Goal: Information Seeking & Learning: Check status

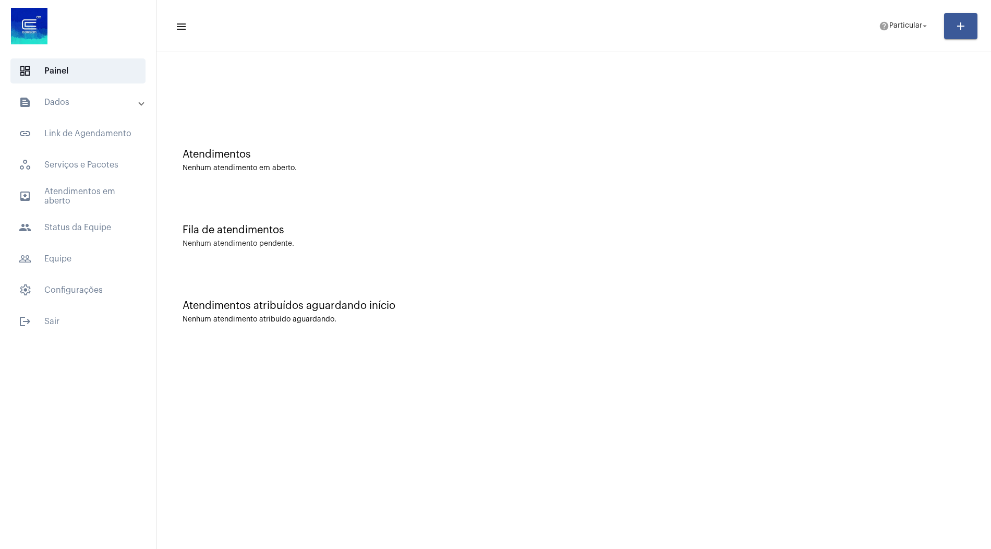
click at [108, 113] on mat-expansion-panel-header "text_snippet_outlined Dados" at bounding box center [81, 102] width 150 height 25
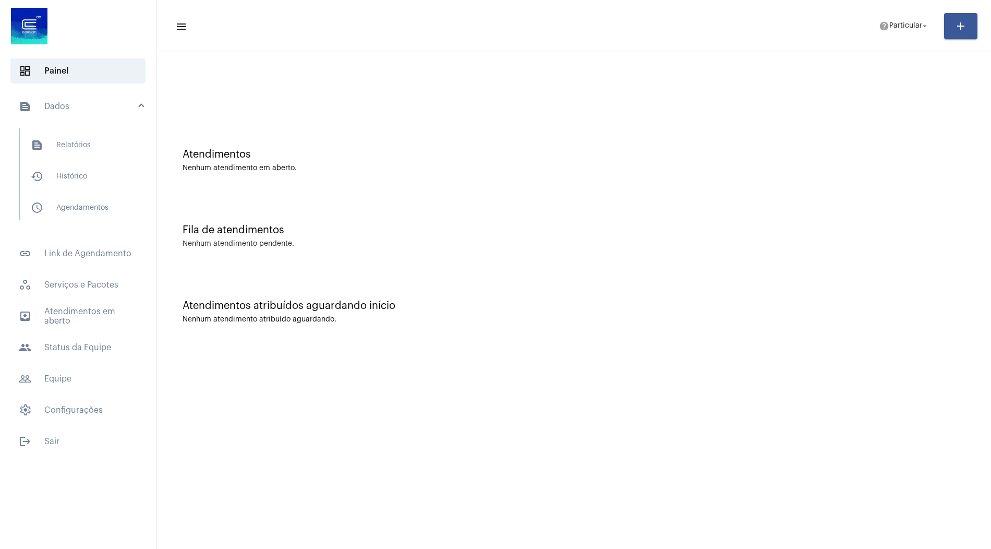
click at [61, 360] on mat-accordion "text_snippet_outlined Dados text_snippet_outlined Relatórios history_outlined H…" at bounding box center [78, 256] width 156 height 333
click at [63, 352] on span "people Status da Equipe" at bounding box center [77, 347] width 135 height 25
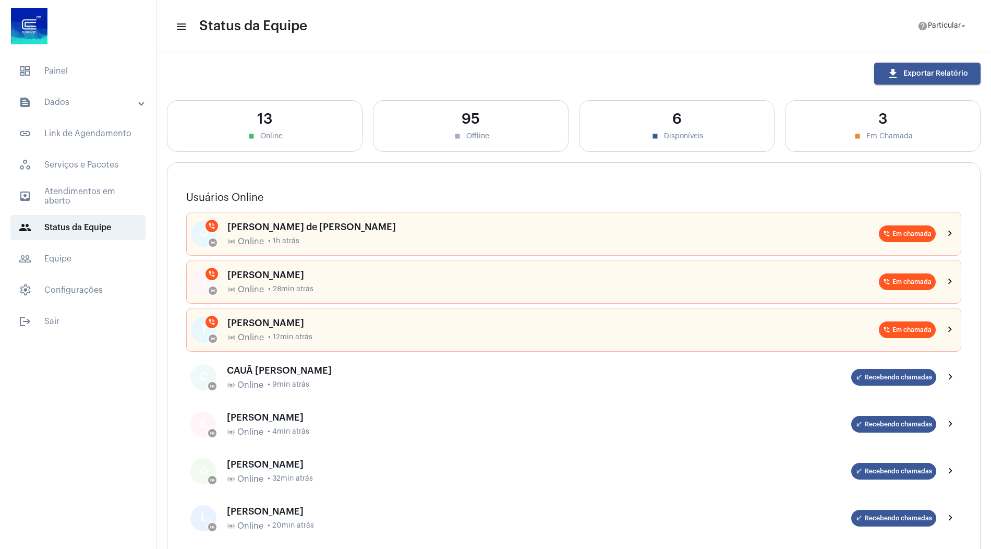
click at [103, 99] on mat-panel-title "text_snippet_outlined Dados" at bounding box center [79, 102] width 120 height 13
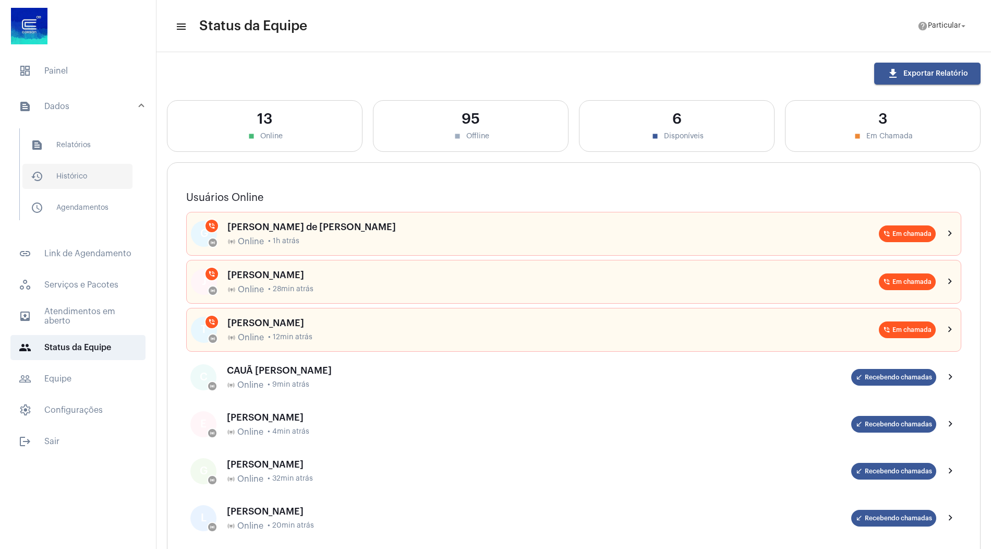
click at [90, 172] on span "history_outlined Histórico" at bounding box center [77, 176] width 110 height 25
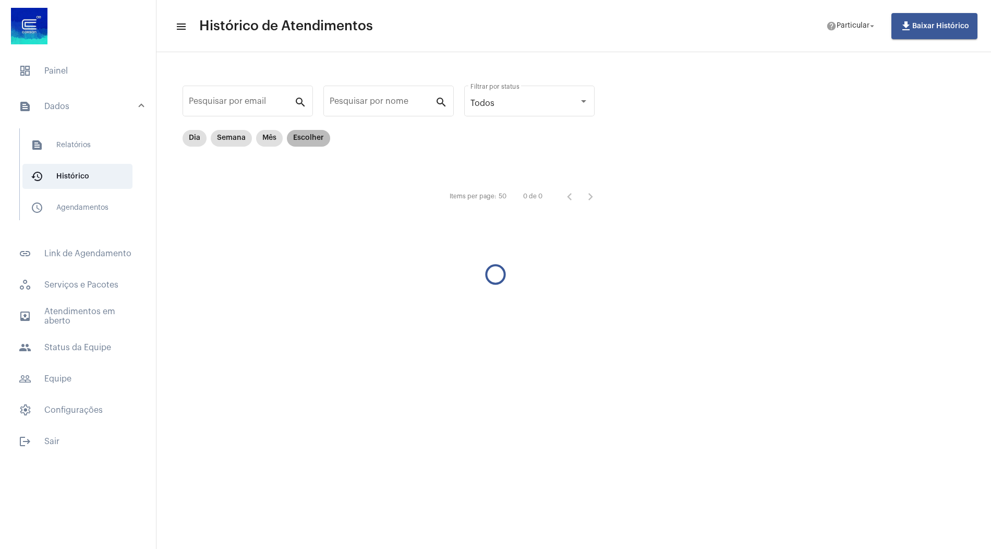
click at [302, 143] on mat-chip "Escolher" at bounding box center [308, 138] width 43 height 17
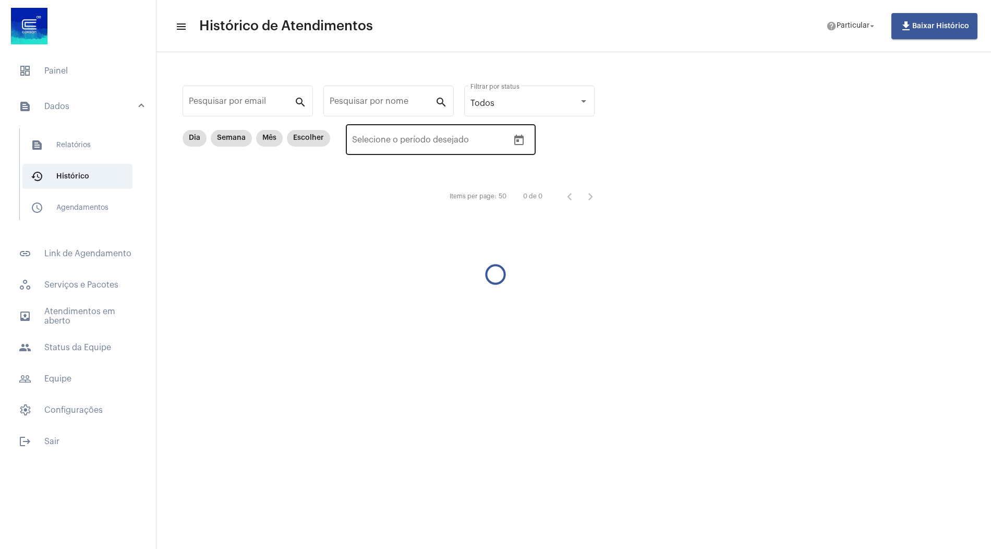
click at [406, 147] on div "Data de início – Selecione o período desejado" at bounding box center [430, 138] width 156 height 33
click at [518, 142] on icon "Open calendar" at bounding box center [519, 140] width 13 height 13
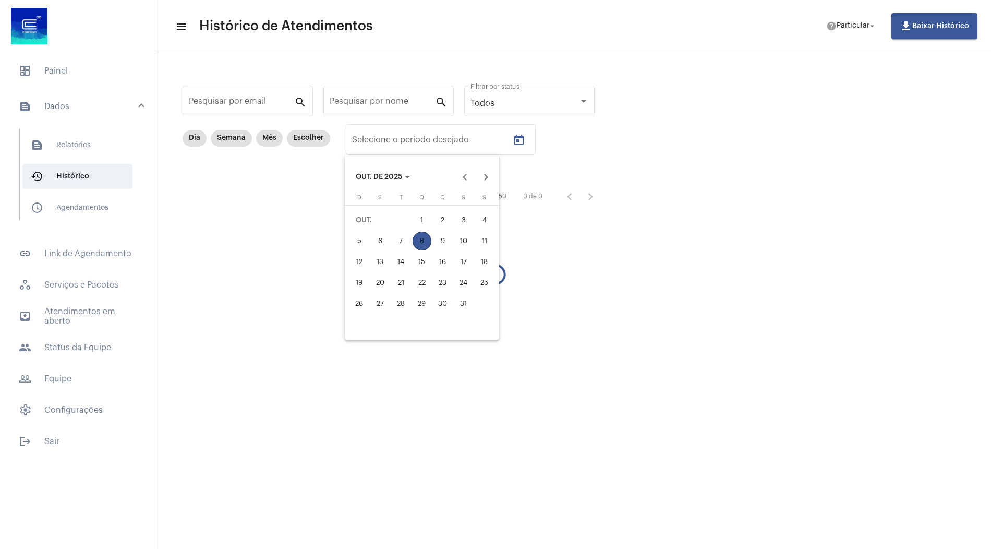
click at [404, 239] on div "7" at bounding box center [401, 240] width 19 height 19
type input "[DATE]"
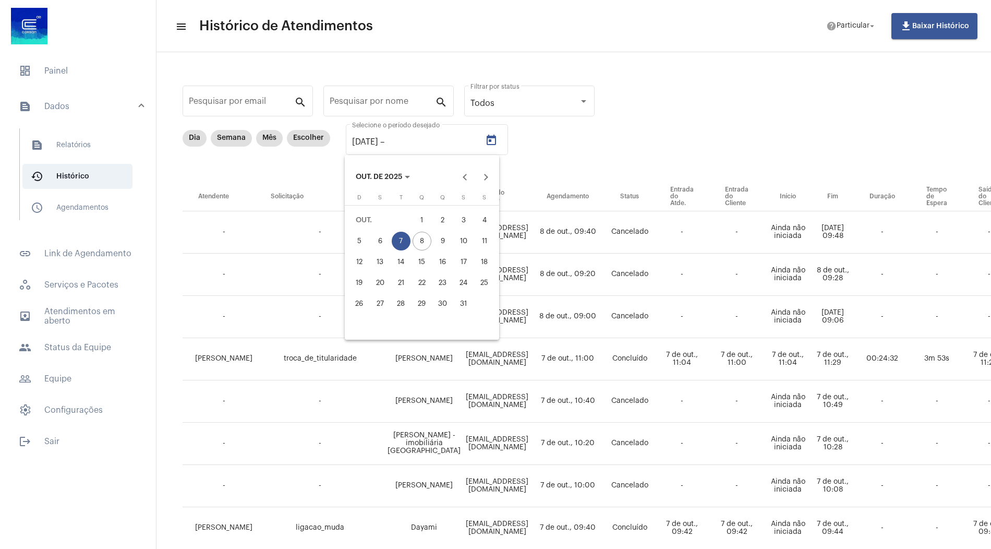
click at [404, 239] on div "7" at bounding box center [401, 240] width 19 height 19
type input "[DATE]"
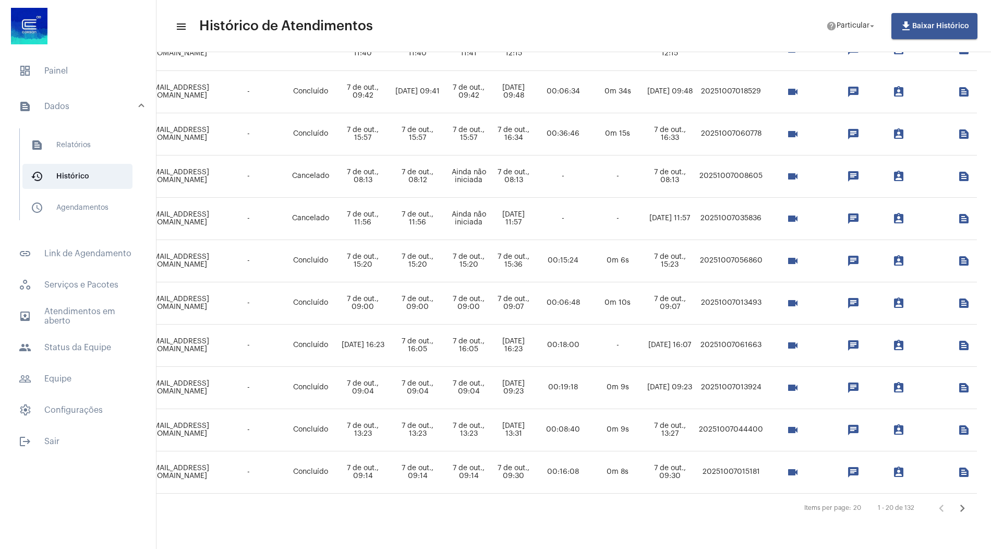
scroll to position [566, 355]
click at [89, 135] on span "text_snippet_outlined Relatórios" at bounding box center [77, 144] width 110 height 25
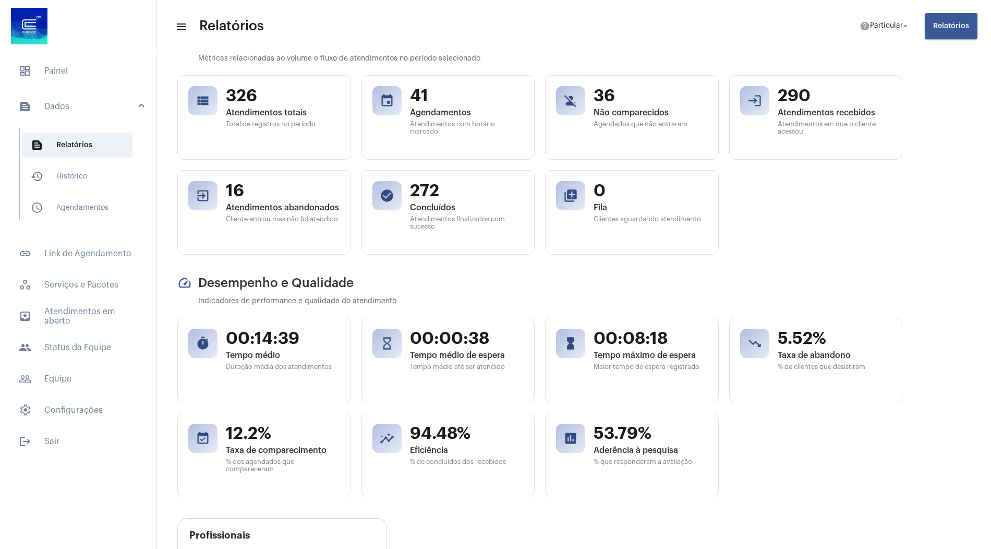
scroll to position [45, 0]
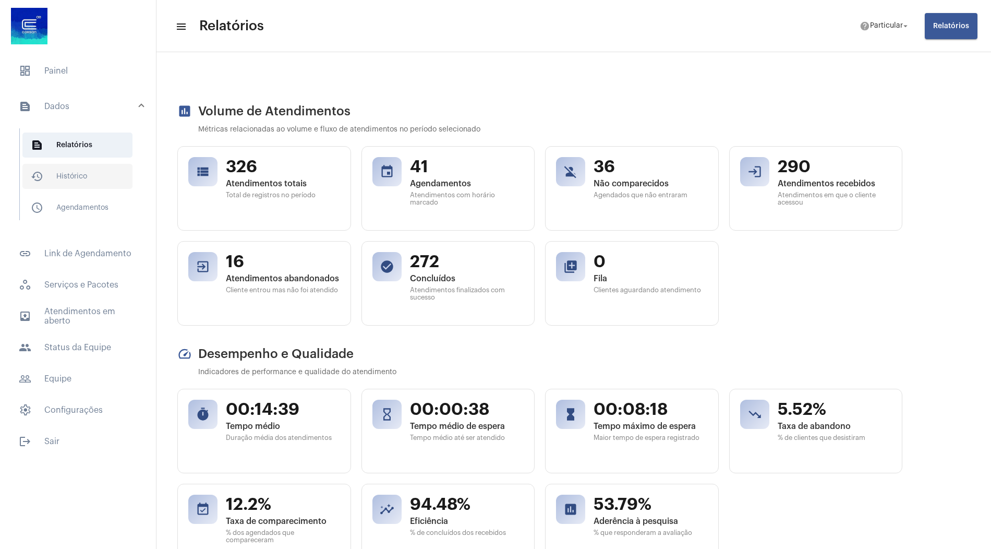
click at [117, 178] on span "history_outlined Histórico" at bounding box center [77, 176] width 110 height 25
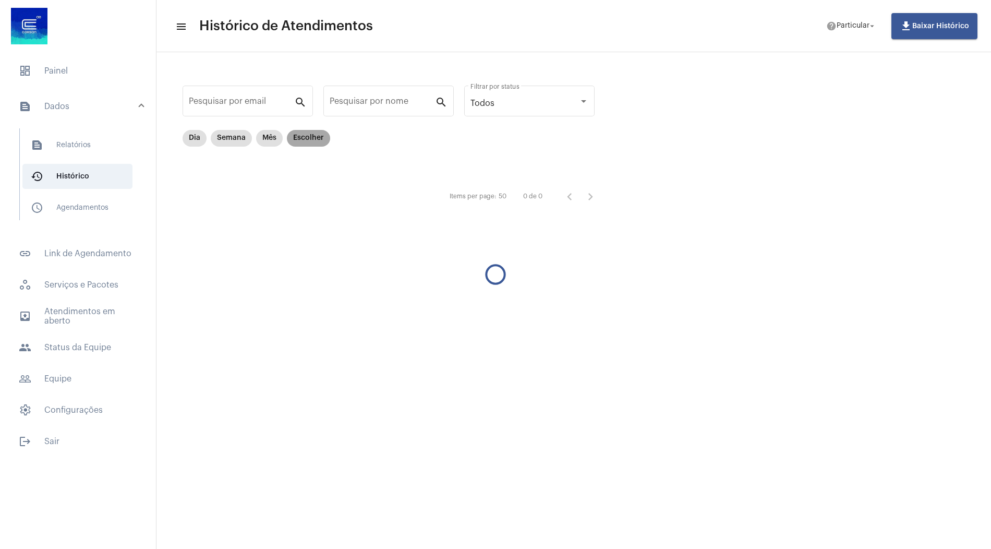
click at [294, 137] on mat-chip "Escolher" at bounding box center [308, 138] width 43 height 17
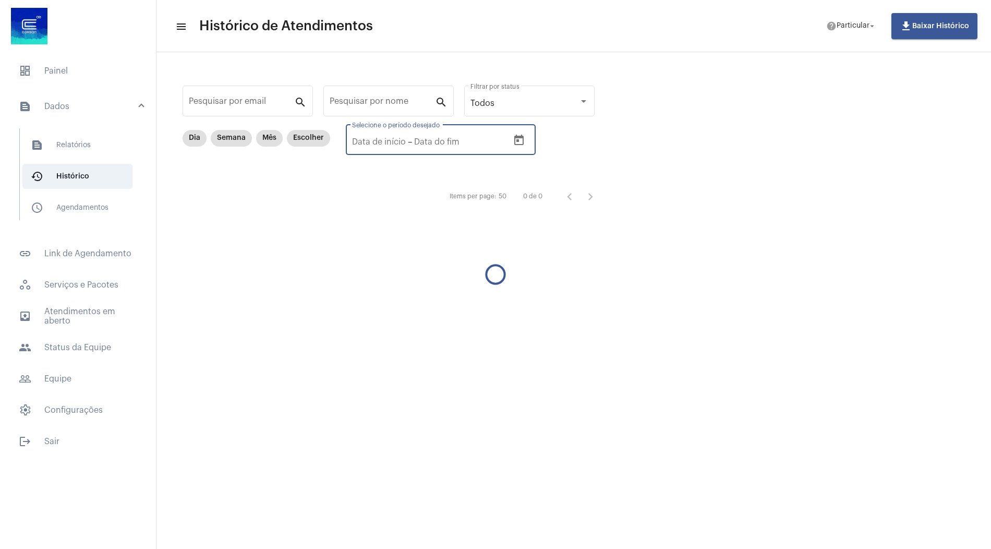
click at [368, 138] on input "Selecione o período desejado" at bounding box center [379, 141] width 54 height 9
click at [514, 136] on icon "Open calendar" at bounding box center [518, 140] width 9 height 10
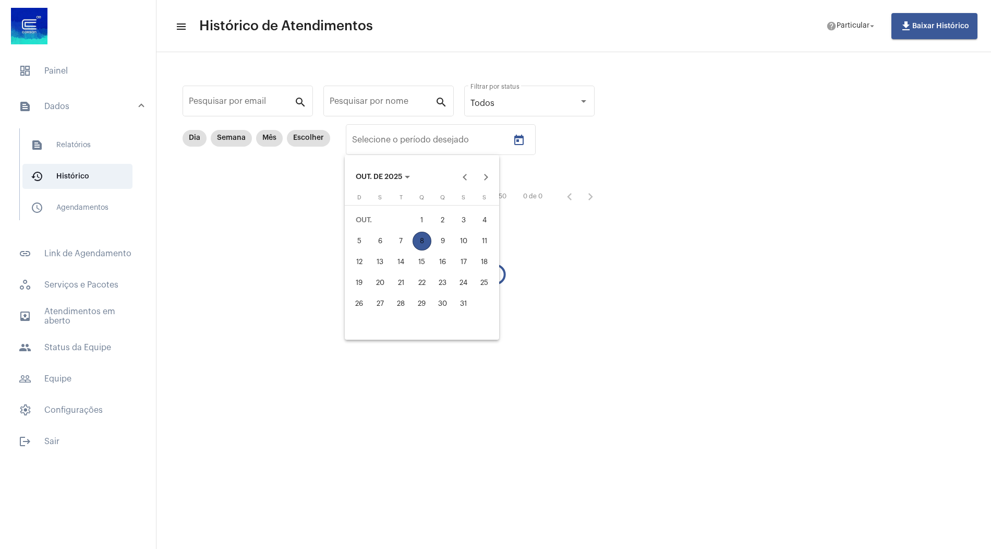
click at [402, 243] on div "7" at bounding box center [401, 240] width 19 height 19
type input "[DATE]"
click at [402, 243] on div "7" at bounding box center [401, 240] width 19 height 19
type input "[DATE]"
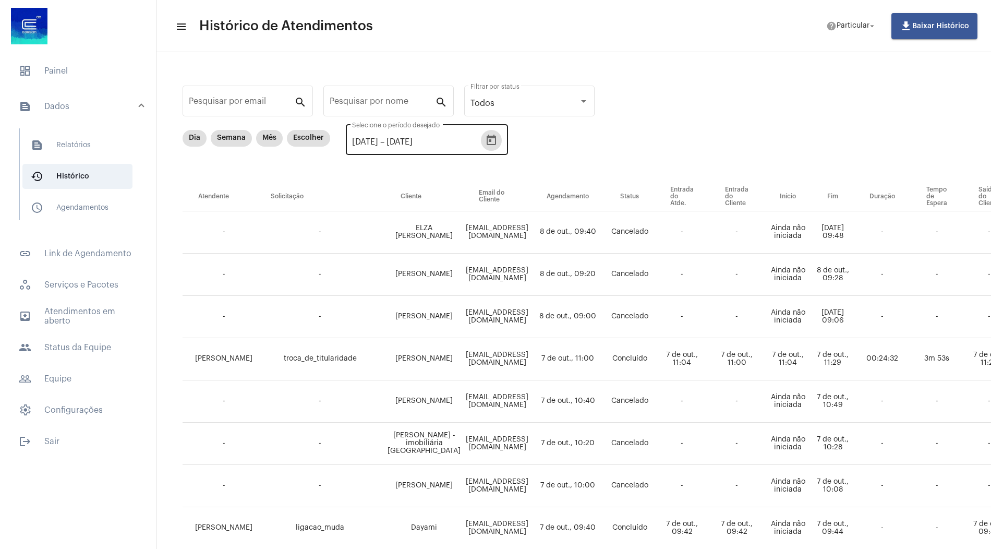
click at [496, 141] on icon "Open calendar" at bounding box center [490, 140] width 9 height 10
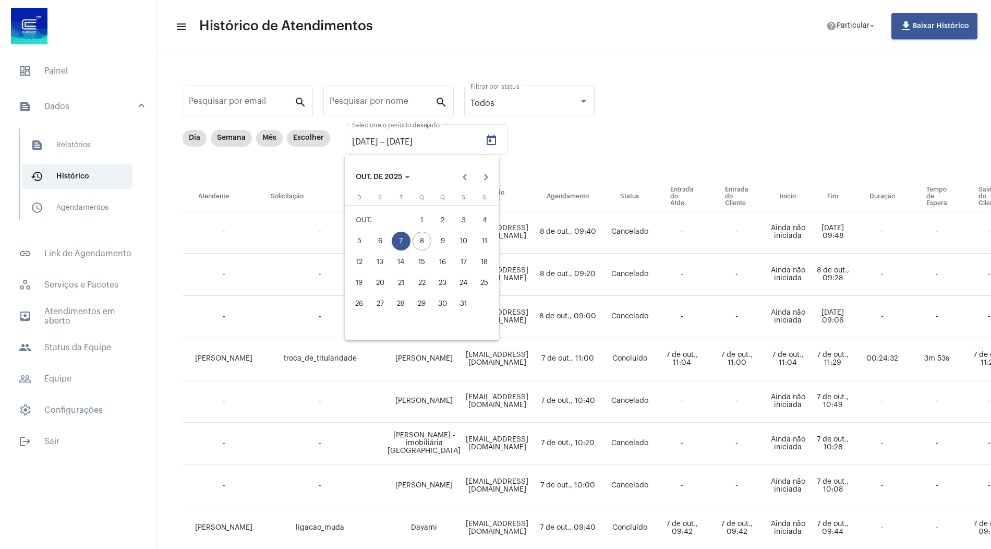
click at [399, 238] on div "7" at bounding box center [401, 240] width 19 height 19
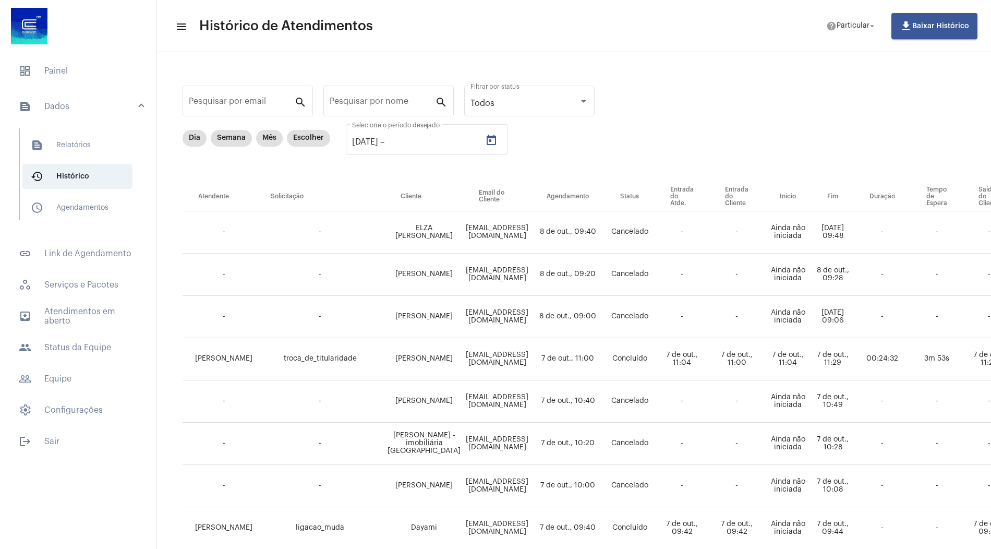
type input "[DATE]"
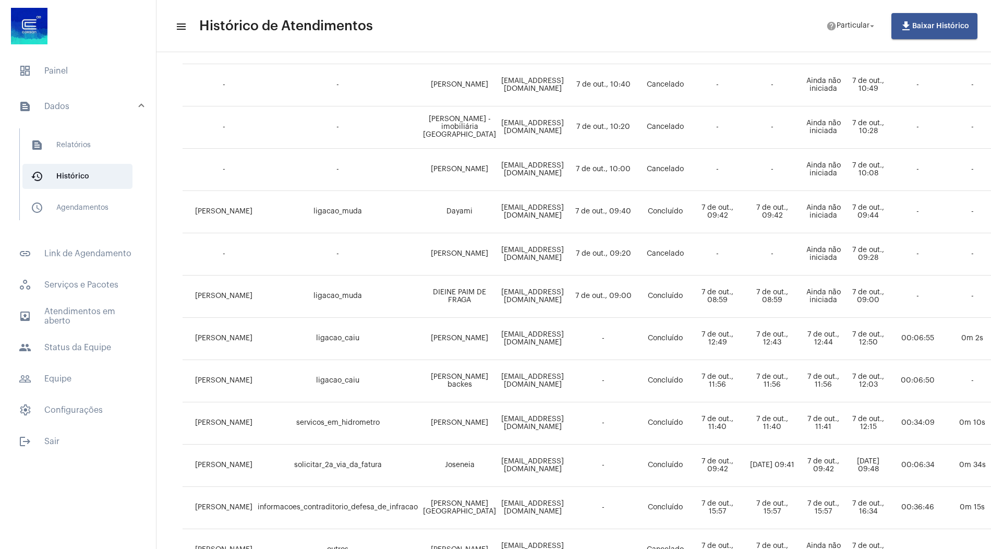
scroll to position [190, 0]
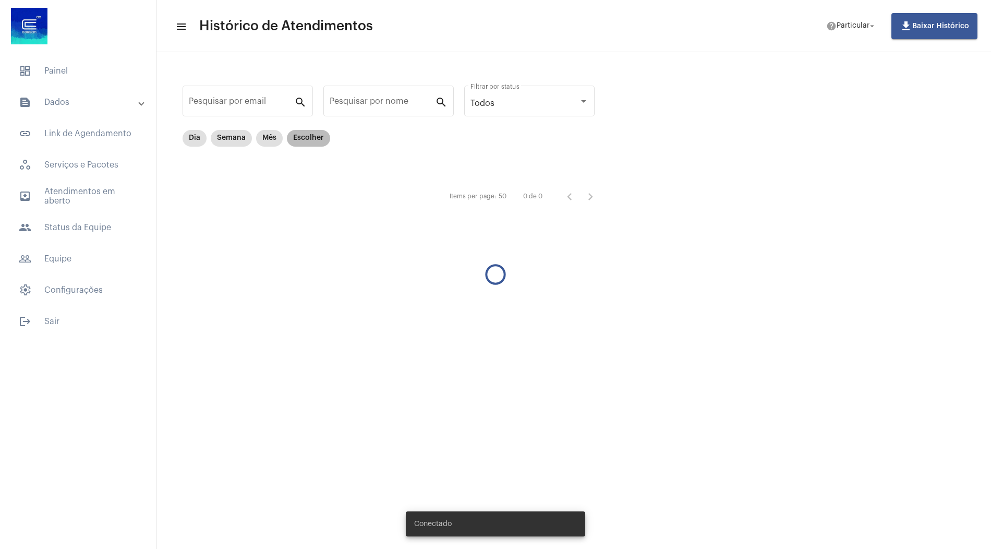
click at [311, 143] on mat-chip "Escolher" at bounding box center [308, 138] width 43 height 17
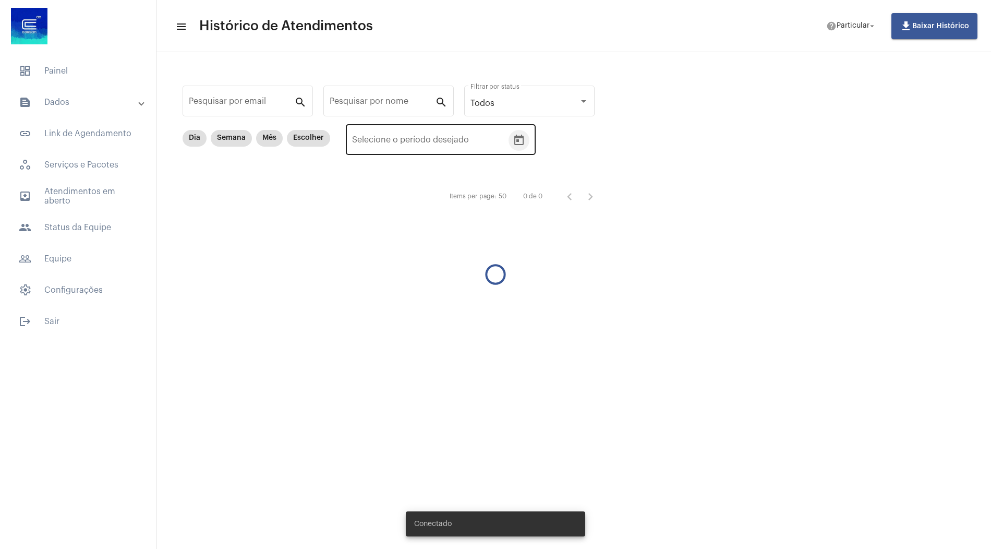
click at [516, 135] on icon "Open calendar" at bounding box center [518, 140] width 9 height 10
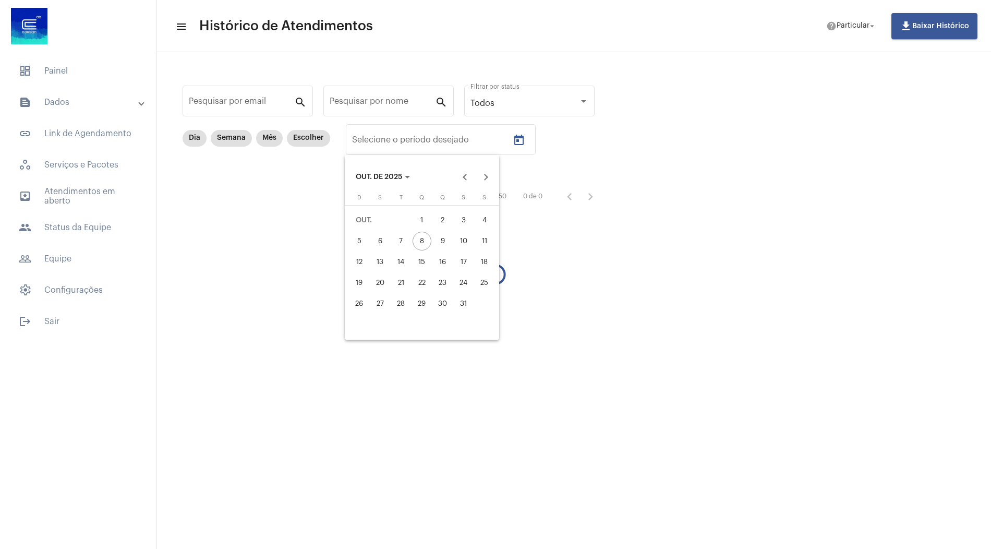
click at [403, 240] on div "7" at bounding box center [401, 240] width 19 height 19
type input "[DATE]"
click at [403, 240] on div "7" at bounding box center [401, 240] width 19 height 19
type input "[DATE]"
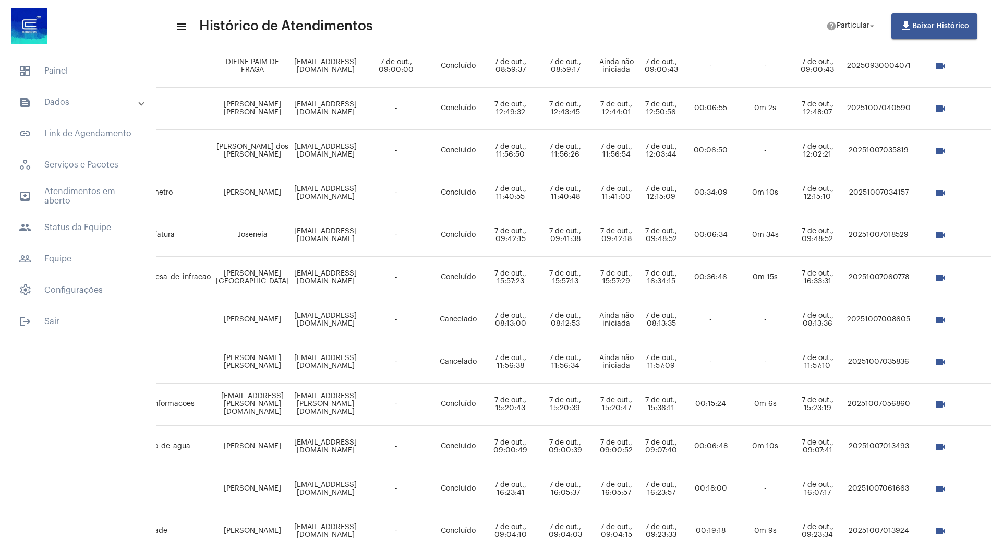
scroll to position [90, 207]
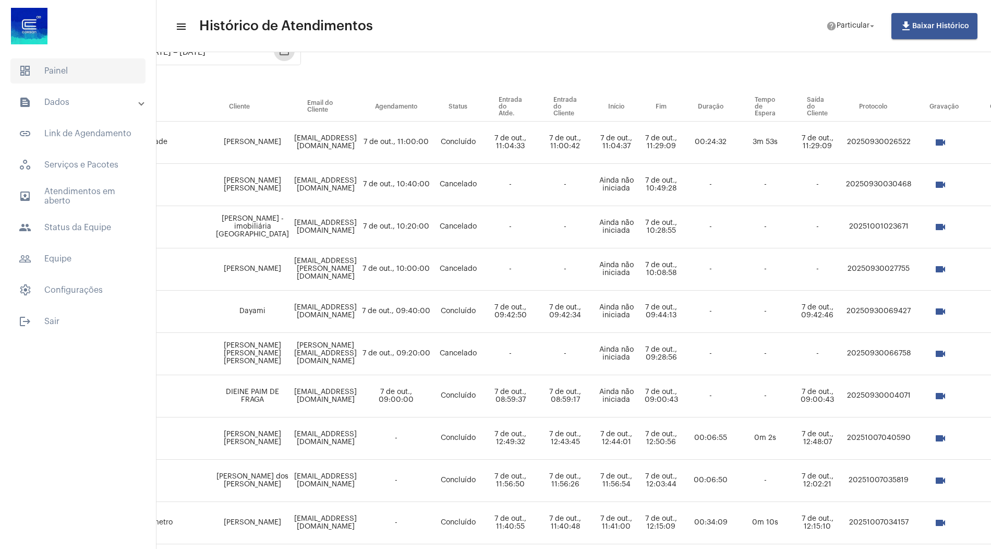
click at [94, 71] on span "dashboard Painel" at bounding box center [77, 70] width 135 height 25
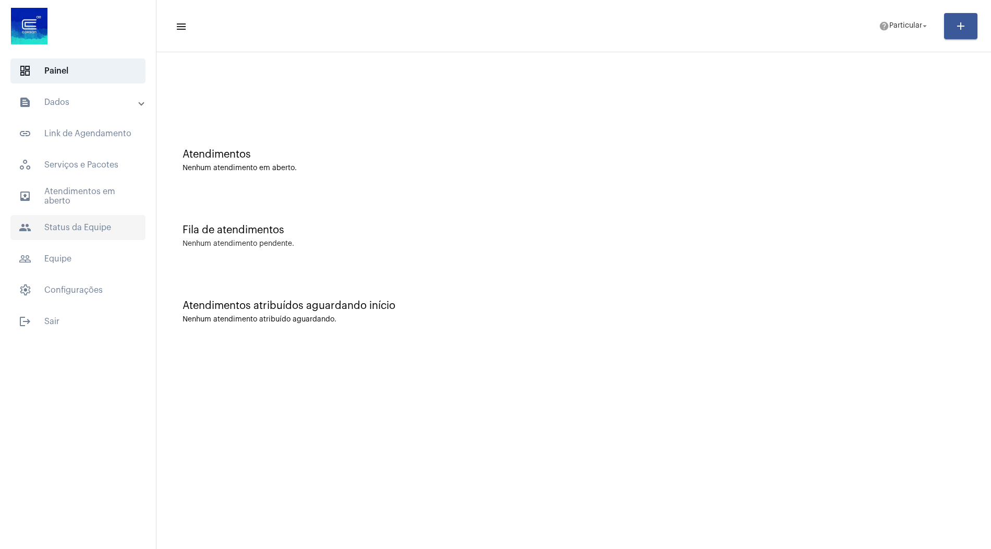
click at [62, 220] on span "people Status da Equipe" at bounding box center [77, 227] width 135 height 25
